Goal: Information Seeking & Learning: Find specific page/section

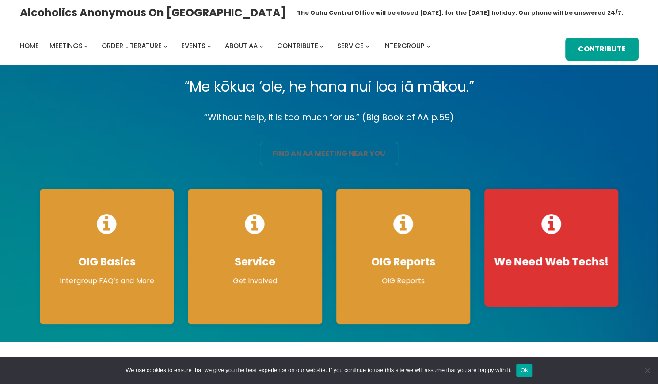
click at [356, 150] on link "find an aa meeting near you" at bounding box center [329, 153] width 138 height 23
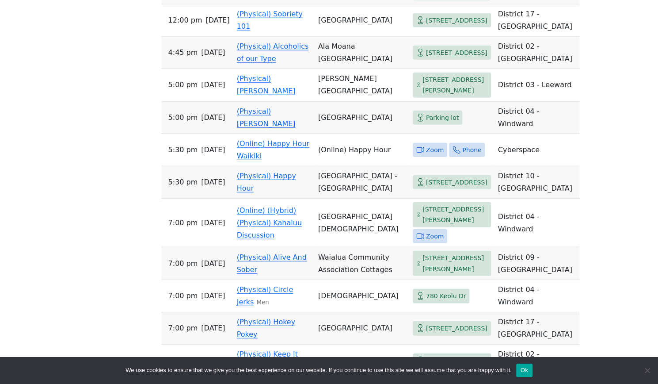
scroll to position [1327, 0]
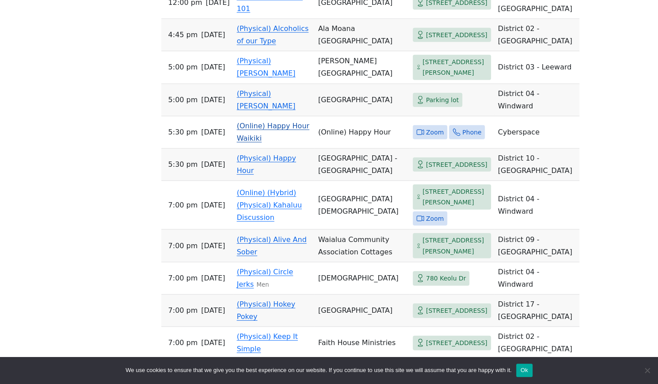
click at [246, 142] on link "(Online) Happy Hour Waikiki" at bounding box center [273, 132] width 73 height 21
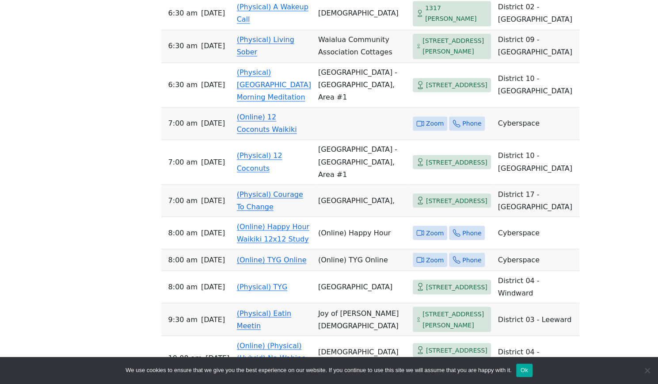
scroll to position [308, 0]
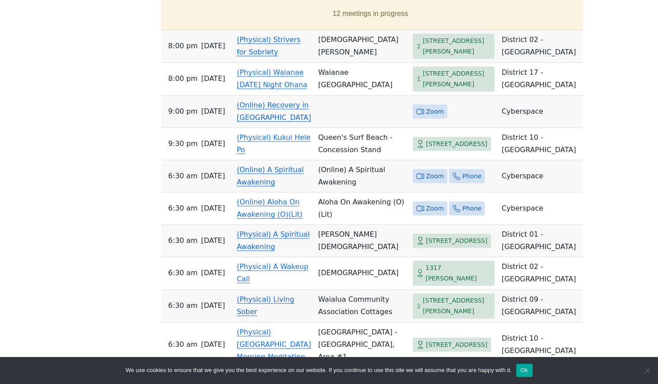
scroll to position [384, 0]
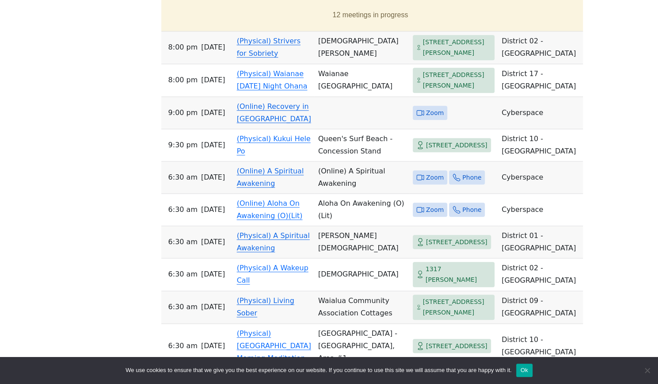
drag, startPoint x: 662, startPoint y: 3, endPoint x: 638, endPoint y: 230, distance: 227.7
